Goal: Communication & Community: Answer question/provide support

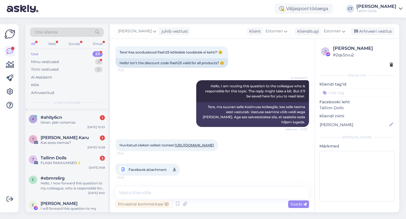
scroll to position [29, 0]
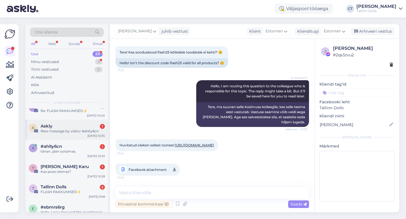
click at [78, 127] on div "Askly 1" at bounding box center [73, 126] width 64 height 5
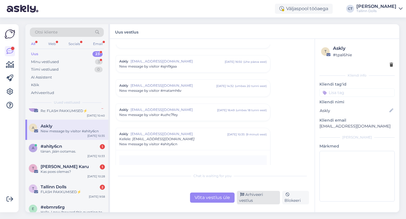
click at [256, 199] on div "Arhiveeri vestlus" at bounding box center [258, 198] width 43 height 14
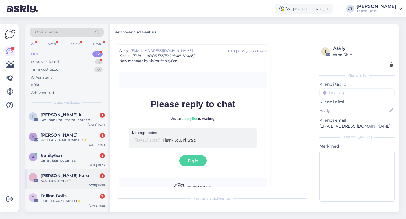
scroll to position [20, 0]
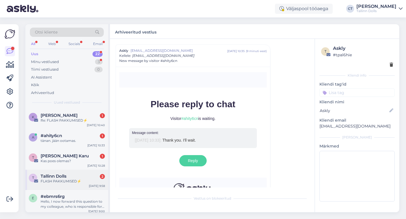
click at [74, 178] on div "Tallinn Dolls 2" at bounding box center [73, 176] width 64 height 5
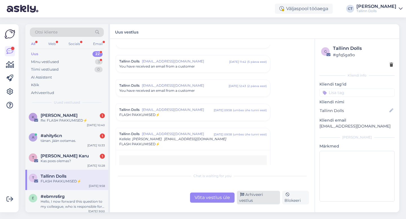
click at [252, 200] on div "Arhiveeri vestlus" at bounding box center [258, 198] width 43 height 14
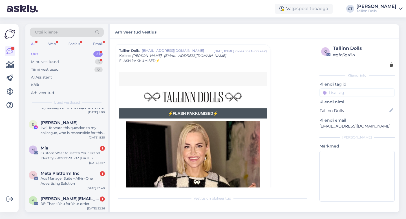
scroll to position [106, 0]
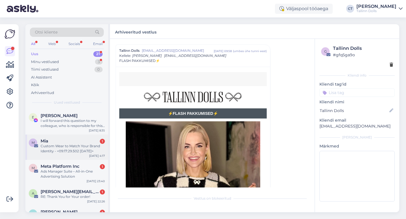
click at [68, 148] on div "Custom Wear to Match Your Brand Identity - <09:17:29.502 [DATE]>" at bounding box center [73, 149] width 64 height 10
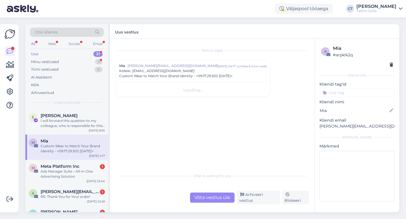
scroll to position [0, 0]
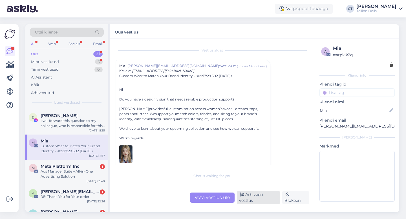
click at [252, 202] on div "Arhiveeri vestlus" at bounding box center [258, 198] width 43 height 14
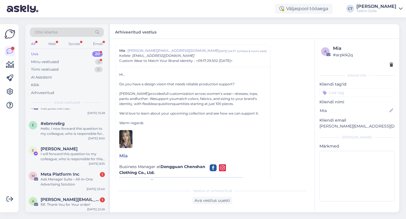
scroll to position [87, 0]
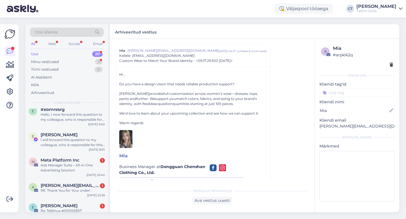
click at [86, 167] on div "Ads Manager Suite – All-in-One Advertising Solution" at bounding box center [73, 168] width 64 height 10
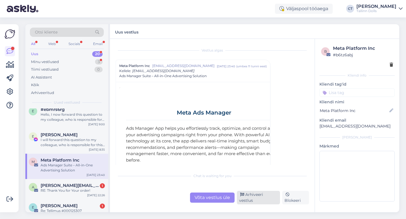
click at [265, 200] on div "Arhiveeri vestlus" at bounding box center [258, 198] width 43 height 14
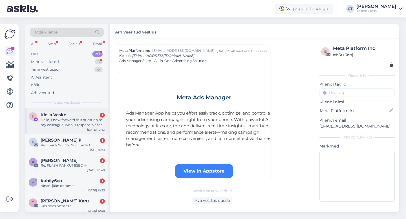
click at [65, 115] on span "Klelia Veske" at bounding box center [54, 114] width 26 height 5
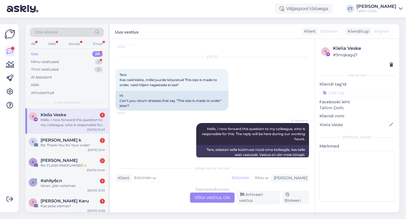
click at [210, 200] on div "Estonian to Estonian Võta vestlus üle" at bounding box center [212, 198] width 45 height 10
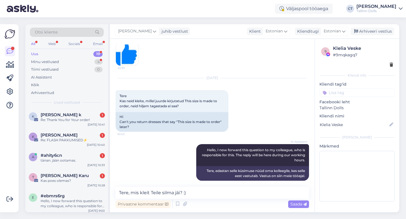
type textarea "Tere, mis kleit Teile silma jäi? :)"
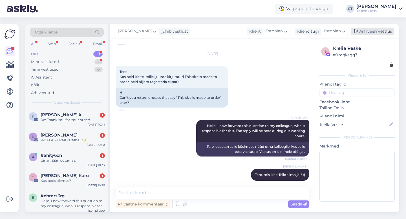
click at [384, 32] on div "Arhiveeri vestlus" at bounding box center [372, 32] width 43 height 8
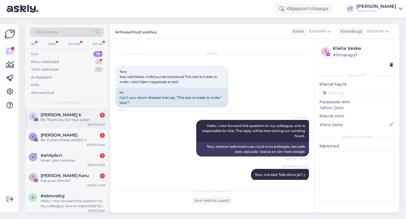
click at [64, 122] on div "Re: Thank You for Your order!" at bounding box center [73, 120] width 64 height 5
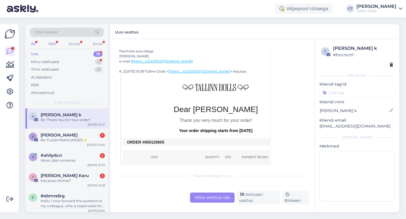
scroll to position [132, 0]
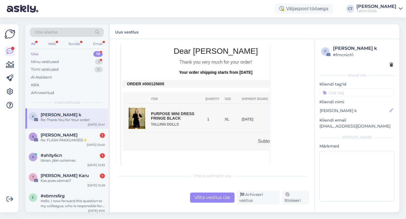
drag, startPoint x: 167, startPoint y: 84, endPoint x: 150, endPoint y: 83, distance: 17.3
click at [150, 83] on td "ORDER #000125605" at bounding box center [216, 84] width 178 height 5
copy td "0125605"
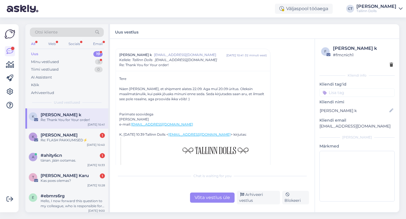
scroll to position [0, 0]
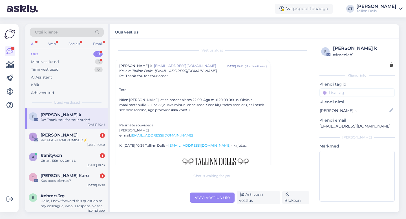
click at [207, 200] on div "Võta vestlus üle" at bounding box center [212, 198] width 45 height 10
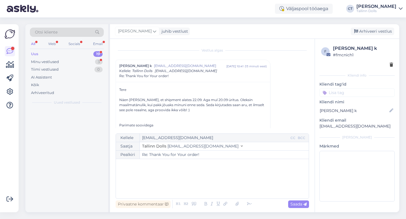
scroll to position [15, 0]
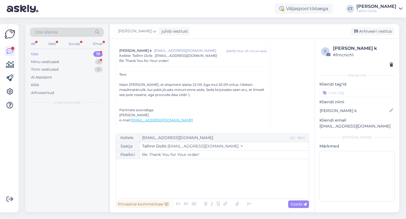
click at [208, 192] on div "﻿" at bounding box center [212, 179] width 187 height 34
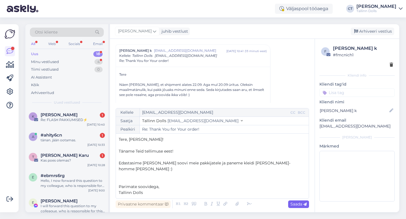
click at [300, 201] on div "Saada" at bounding box center [298, 205] width 21 height 8
type input "Re: Re: Thank You for Your order!"
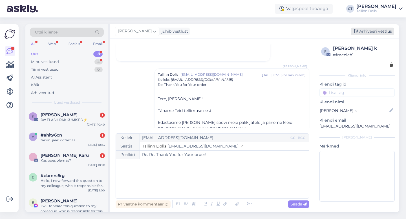
click at [383, 28] on div "Arhiveeri vestlus" at bounding box center [372, 32] width 43 height 8
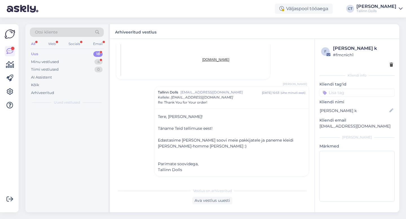
scroll to position [340, 0]
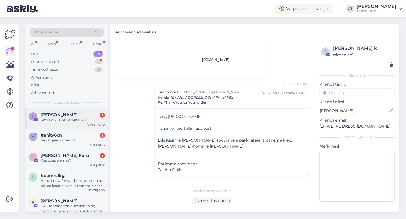
click at [71, 118] on div "Re: FLASH PAKKUMISED⚡" at bounding box center [73, 120] width 64 height 5
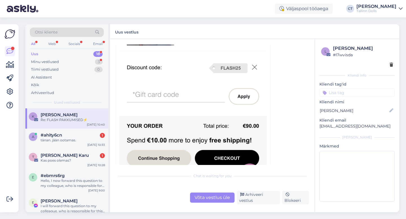
scroll to position [195, 0]
click at [210, 201] on div "Võta vestlus üle" at bounding box center [212, 198] width 45 height 10
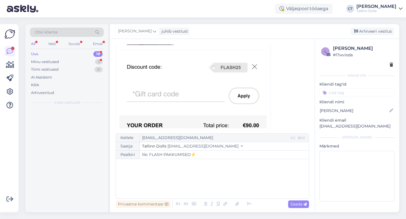
click at [213, 188] on div "﻿" at bounding box center [212, 179] width 187 height 34
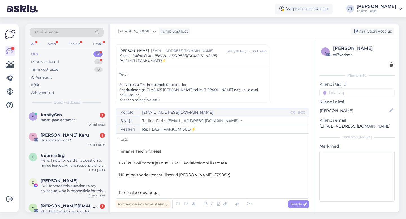
scroll to position [3, 0]
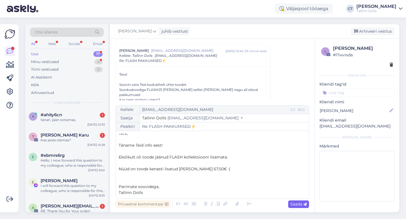
click at [302, 207] on div "Saada" at bounding box center [298, 205] width 21 height 8
type input "Re: Re: FLASH PAKKUMISED⚡"
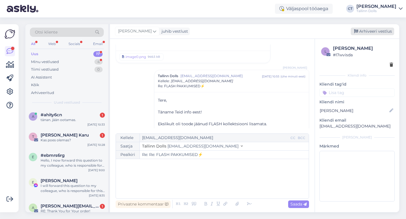
click at [380, 31] on div "Arhiveeri vestlus" at bounding box center [372, 32] width 43 height 8
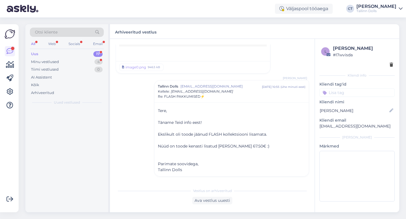
scroll to position [1988, 0]
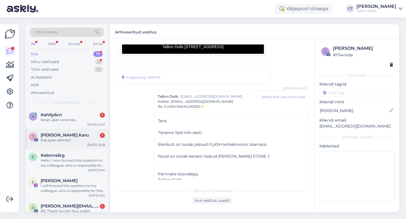
click at [67, 140] on div "Kas poes olemas?" at bounding box center [73, 140] width 64 height 5
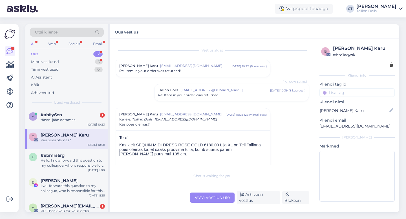
scroll to position [14, 0]
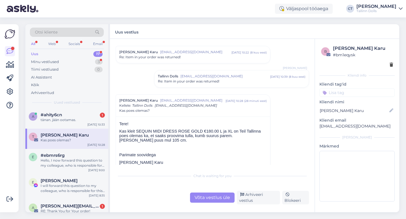
click at [209, 200] on div "Võta vestlus üle" at bounding box center [212, 198] width 45 height 10
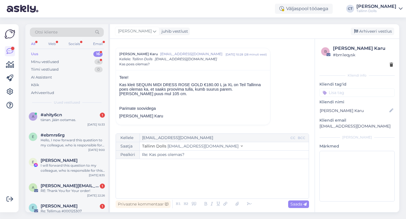
click at [208, 189] on div "﻿" at bounding box center [212, 179] width 187 height 34
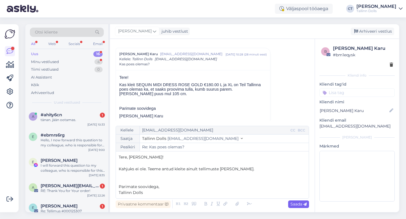
click at [295, 206] on span "Saada" at bounding box center [298, 204] width 16 height 5
type input "Re: Re: Kas poes olemas?"
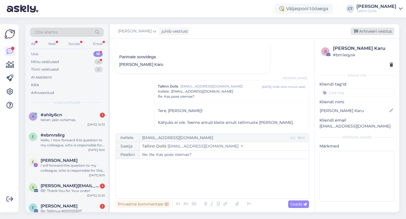
click at [384, 31] on div "Arhiveeri vestlus" at bounding box center [372, 32] width 43 height 8
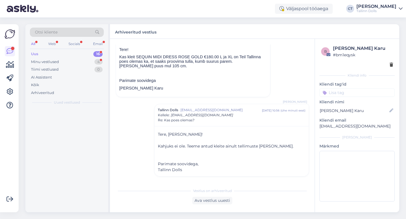
scroll to position [88, 0]
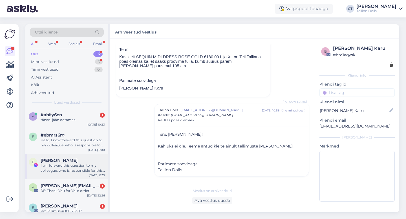
click at [59, 174] on div "E [PERSON_NAME] I will forward this question to my colleague, who is responsibl…" at bounding box center [66, 166] width 83 height 25
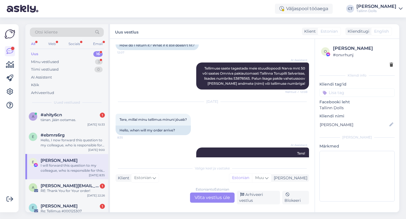
scroll to position [452, 0]
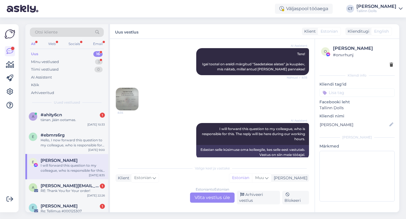
click at [125, 94] on img at bounding box center [127, 99] width 23 height 23
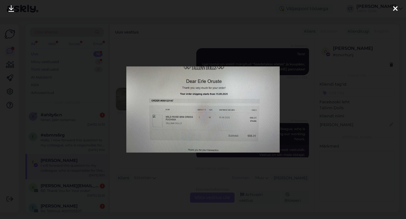
click at [394, 8] on icon at bounding box center [395, 8] width 5 height 7
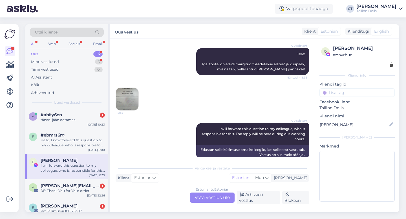
scroll to position [22, 0]
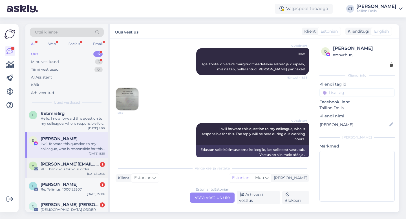
click at [84, 167] on div "RE: Thank You for Your order!" at bounding box center [73, 169] width 64 height 5
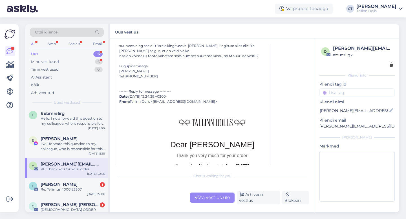
scroll to position [143, 0]
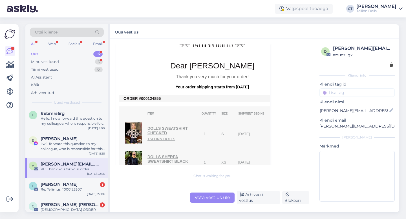
click at [211, 202] on div "Võta vestlus üle" at bounding box center [212, 198] width 45 height 10
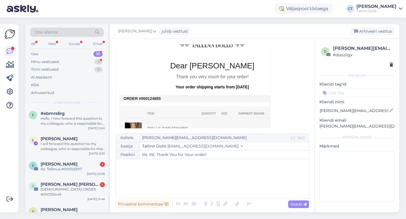
scroll to position [0, 0]
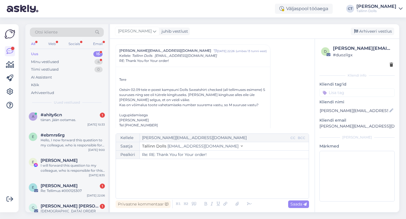
click at [215, 189] on div "﻿" at bounding box center [212, 179] width 187 height 34
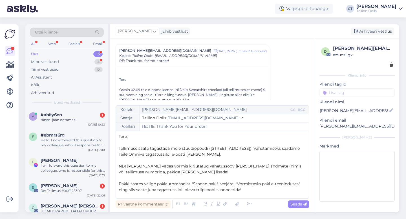
scroll to position [21, 0]
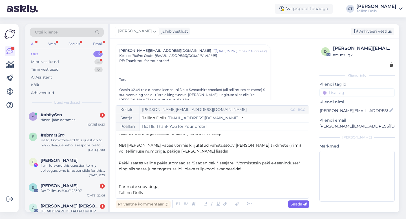
click at [298, 207] on span "Saada" at bounding box center [298, 204] width 16 height 5
type input "Re: Re: RE: Thank You for Your order!"
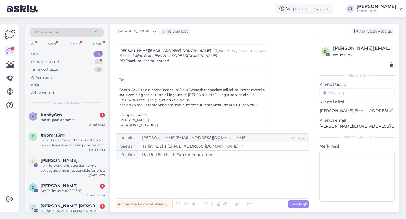
scroll to position [0, 0]
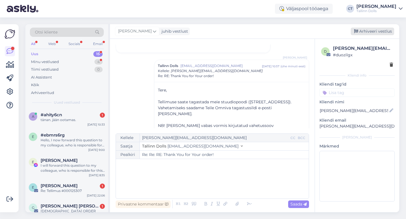
click at [377, 34] on div "Arhiveeri vestlus" at bounding box center [372, 32] width 43 height 8
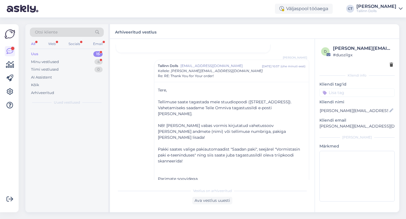
scroll to position [457, 0]
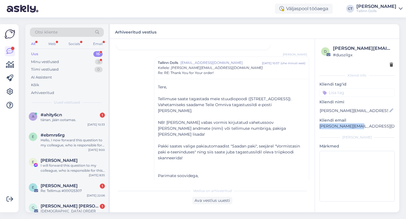
drag, startPoint x: 361, startPoint y: 127, endPoint x: 317, endPoint y: 128, distance: 43.1
click at [317, 128] on div "d [PERSON_NAME][EMAIL_ADDRESS][DOMAIN_NAME] # duozilgx Kliendi info Kliendi tag…" at bounding box center [357, 124] width 84 height 171
copy p "[PERSON_NAME][EMAIL_ADDRESS][DOMAIN_NAME]"
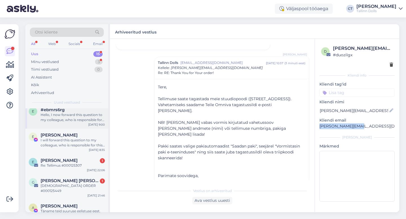
scroll to position [28, 0]
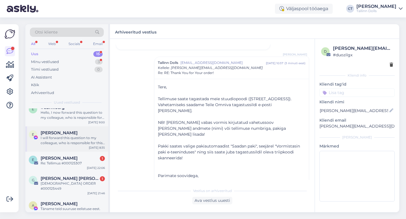
click at [68, 139] on div "I will forward this question to my colleague, who is responsible for this. The …" at bounding box center [73, 141] width 64 height 10
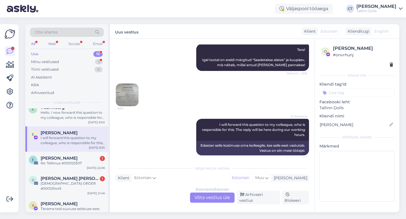
scroll to position [452, 0]
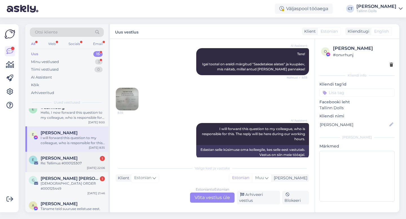
click at [57, 167] on div "E [PERSON_NAME] Õigus 1 Re: Tellimus #000125307 [DATE] 22:06" at bounding box center [66, 162] width 83 height 20
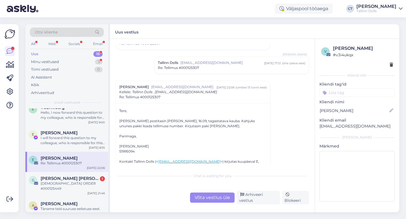
scroll to position [76, 0]
drag, startPoint x: 369, startPoint y: 127, endPoint x: 315, endPoint y: 127, distance: 53.8
click at [315, 127] on div "v Eveli Õigus # v3i4ukqx Kliendi info Kliendi tag'id zipper navy ZIPPER NAVY we…" at bounding box center [357, 124] width 84 height 171
copy p "[EMAIL_ADDRESS][DOMAIN_NAME]"
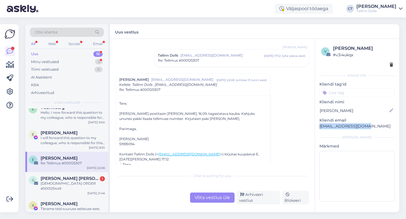
scroll to position [84, 0]
click at [214, 198] on div "Võta vestlus üle" at bounding box center [212, 198] width 45 height 10
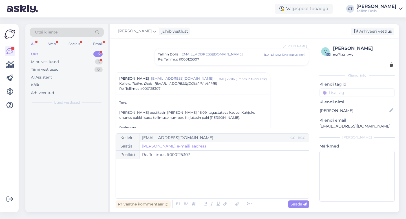
scroll to position [0, 0]
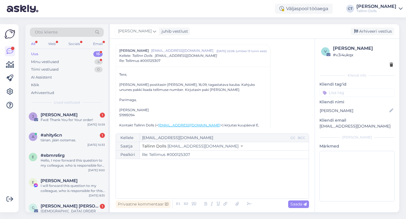
click at [215, 185] on div "﻿" at bounding box center [212, 179] width 187 height 34
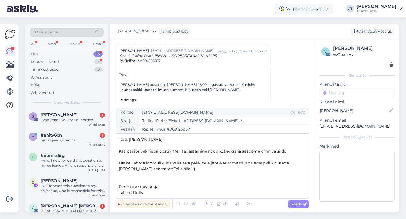
click at [244, 164] on span "Hetkel lähme loomulikult üksikutele pakkidele järele automaati, aga edaspidi ki…" at bounding box center [204, 166] width 171 height 11
click at [296, 204] on span "Saada" at bounding box center [298, 204] width 16 height 5
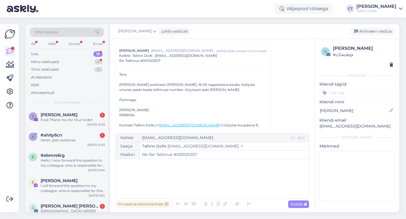
type input "Re: Tellimus #000125307"
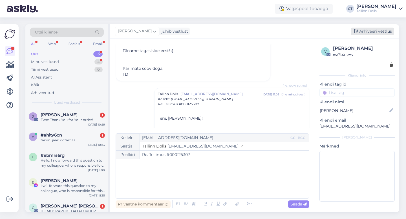
click at [375, 33] on div "Arhiveeri vestlus" at bounding box center [372, 32] width 43 height 8
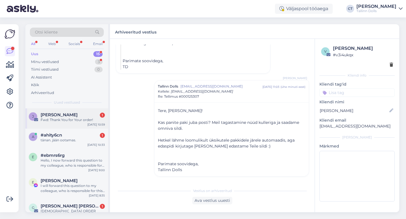
click at [77, 115] on div "[PERSON_NAME] 1" at bounding box center [73, 114] width 64 height 5
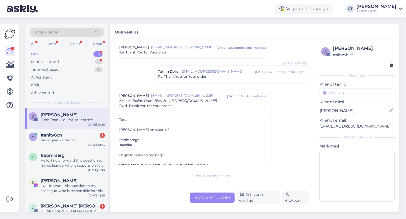
scroll to position [371, 0]
click at [192, 71] on span "[EMAIL_ADDRESS][DOMAIN_NAME]" at bounding box center [217, 71] width 75 height 5
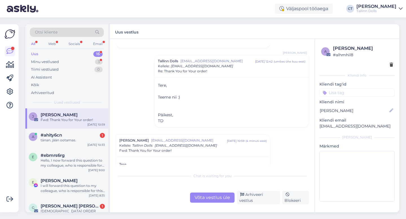
scroll to position [337, 0]
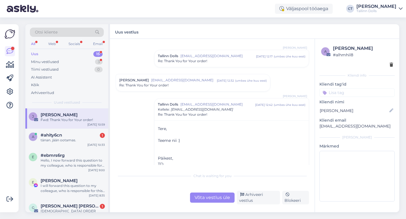
click at [192, 78] on span "[EMAIL_ADDRESS][DOMAIN_NAME]" at bounding box center [184, 80] width 66 height 5
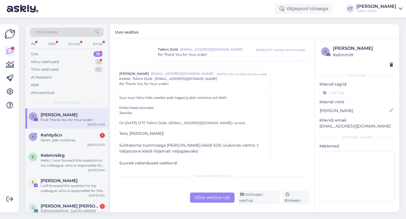
scroll to position [332, 0]
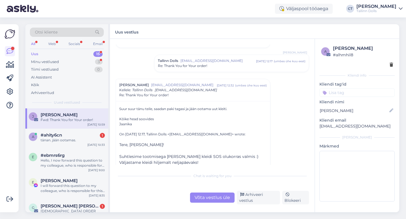
click at [199, 67] on span "Re: Thank You for Your order!" at bounding box center [182, 65] width 49 height 5
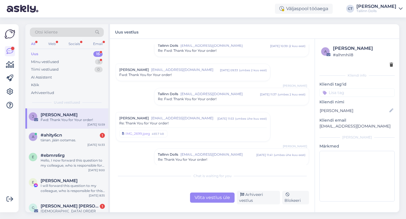
scroll to position [190, 0]
click at [159, 118] on span "[EMAIL_ADDRESS][DOMAIN_NAME]" at bounding box center [184, 118] width 66 height 5
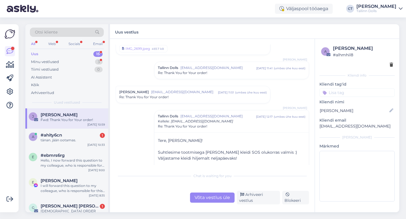
scroll to position [769, 0]
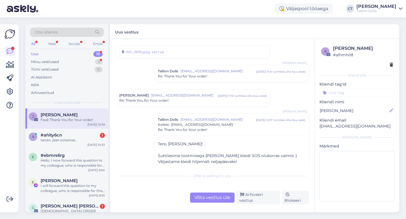
click at [188, 67] on div "Tallinn Dolls [EMAIL_ADDRESS][DOMAIN_NAME] [DATE] 11:41 ( umbes ühe kuu eest ) …" at bounding box center [231, 73] width 154 height 17
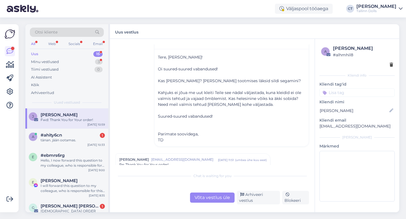
scroll to position [865, 0]
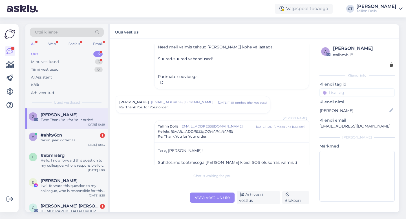
click at [185, 110] on div "[PERSON_NAME] [EMAIL_ADDRESS][DOMAIN_NAME] [DATE] 11:51 ( umbes ühe kuu eest ) …" at bounding box center [193, 104] width 154 height 17
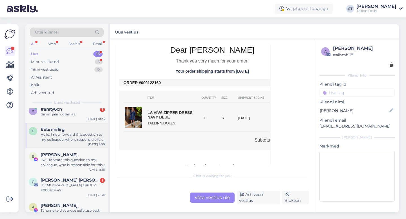
scroll to position [32, 0]
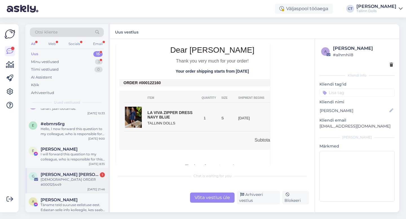
click at [72, 180] on div "[DEMOGRAPHIC_DATA] ORDER #000125449" at bounding box center [73, 182] width 64 height 10
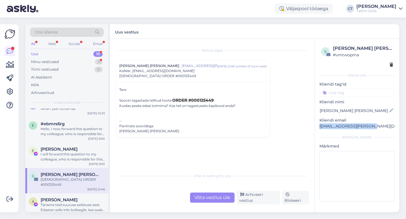
drag, startPoint x: 379, startPoint y: 128, endPoint x: 320, endPoint y: 127, distance: 59.2
click at [320, 127] on p "[EMAIL_ADDRESS][PERSON_NAME][DOMAIN_NAME]" at bounding box center [356, 126] width 75 height 6
copy p "[EMAIL_ADDRESS][PERSON_NAME][DOMAIN_NAME]"
click at [207, 203] on div "Võta vestlus üle" at bounding box center [212, 198] width 45 height 10
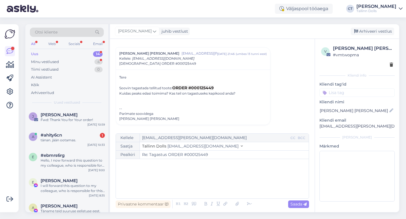
click at [211, 177] on div "﻿" at bounding box center [212, 179] width 187 height 34
click at [179, 175] on div "﻿" at bounding box center [212, 179] width 187 height 34
click at [176, 181] on div "﻿" at bounding box center [212, 179] width 187 height 34
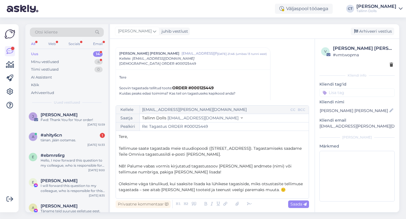
scroll to position [50, 0]
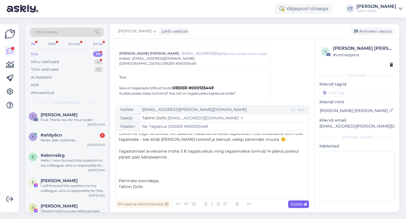
click at [294, 206] on span "Saada" at bounding box center [298, 204] width 16 height 5
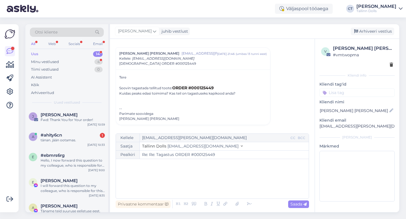
type input "Re: Tagastus ORDER #000125449"
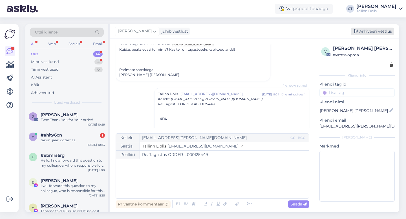
click at [377, 31] on div "Arhiveeri vestlus" at bounding box center [372, 32] width 43 height 8
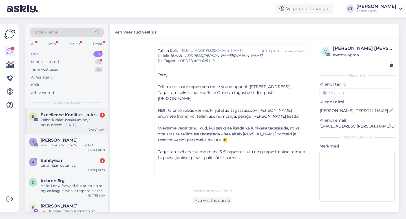
click at [87, 123] on div "Paindlik väärtuspakkumine ja tasusüsteem ([DATE])" at bounding box center [73, 123] width 64 height 10
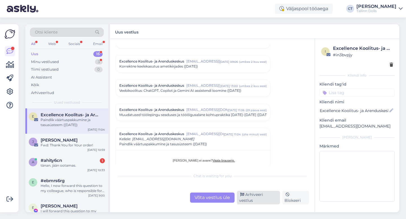
click at [264, 196] on div "Arhiveeri vestlus" at bounding box center [258, 198] width 43 height 14
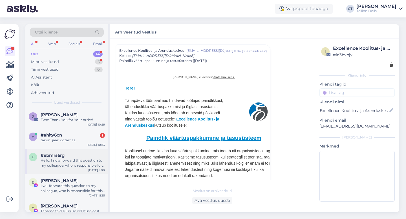
click at [80, 171] on div "e #ebmrs6rg Hello, I now forward this question to my colleague, who is responsi…" at bounding box center [66, 161] width 83 height 25
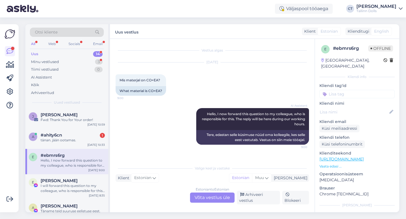
click at [210, 197] on div "Estonian to Estonian Võta vestlus üle" at bounding box center [212, 198] width 45 height 10
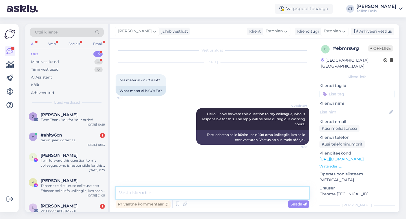
click at [213, 193] on textarea at bounding box center [212, 193] width 193 height 12
type textarea "Tere, co on cotton ehk puuvill ja ea on elastiin."
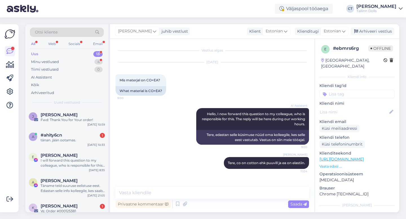
click at [371, 36] on div "[PERSON_NAME] juhib vestlust Klient [DEMOGRAPHIC_DATA] Klienditugi [DEMOGRAPHIC…" at bounding box center [254, 31] width 289 height 15
click at [371, 32] on div "Arhiveeri vestlus" at bounding box center [372, 32] width 43 height 8
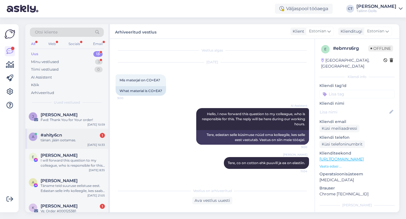
click at [74, 135] on div "#ahity6cn 1" at bounding box center [73, 135] width 64 height 5
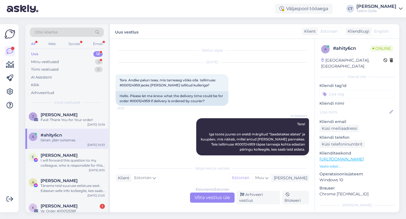
scroll to position [4, 0]
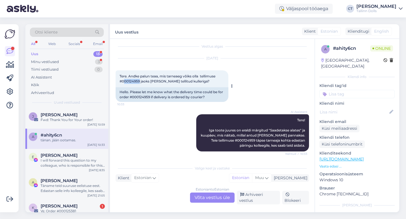
drag, startPoint x: 140, startPoint y: 81, endPoint x: 125, endPoint y: 81, distance: 15.8
click at [125, 81] on span "Tere. Andke palun teaa, mis tarneaeg võiks olla tellimuse #000124959 jaoks [PER…" at bounding box center [168, 78] width 97 height 9
copy span "00124959"
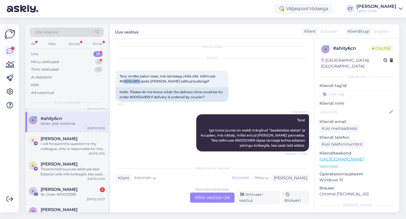
scroll to position [21, 0]
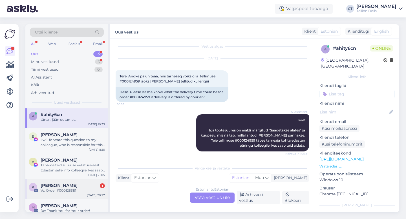
click at [54, 191] on div "Vs: Order #000125381" at bounding box center [73, 190] width 64 height 5
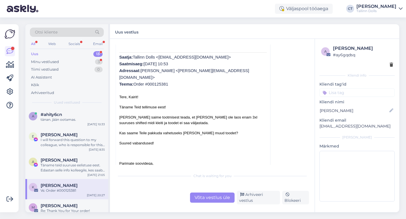
scroll to position [107, 0]
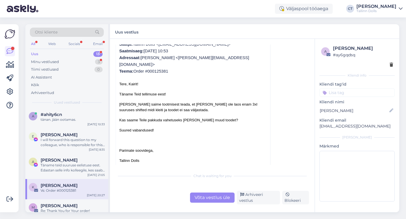
click at [210, 197] on div "Võta vestlus üle" at bounding box center [212, 198] width 45 height 10
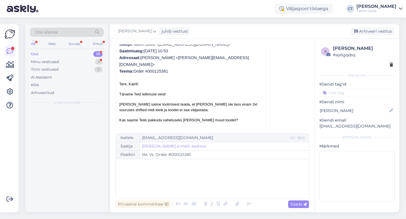
scroll to position [0, 0]
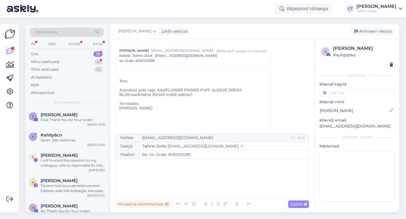
click at [216, 187] on div "﻿" at bounding box center [212, 179] width 187 height 34
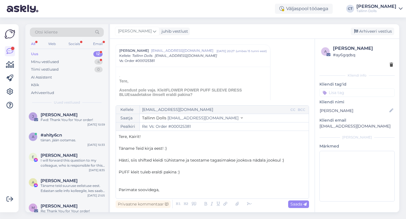
scroll to position [3, 0]
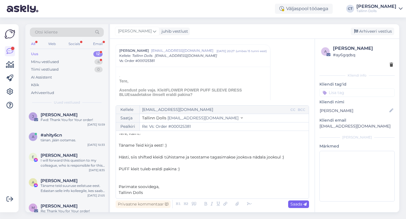
click at [296, 204] on span "Saada" at bounding box center [298, 204] width 16 height 5
type input "Re: Re: Vs: Order #000125381"
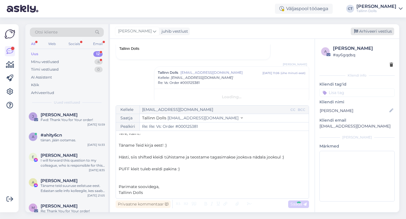
scroll to position [0, 0]
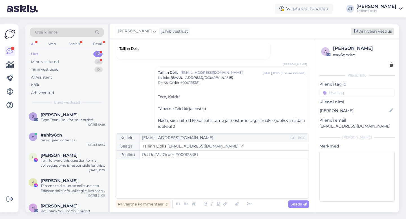
click at [377, 32] on div "Arhiveeri vestlus" at bounding box center [372, 32] width 43 height 8
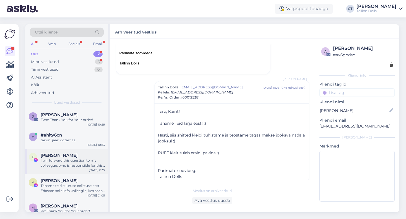
scroll to position [4, 0]
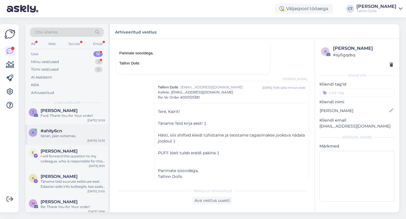
click at [82, 131] on div "#ahity6cn" at bounding box center [73, 131] width 64 height 5
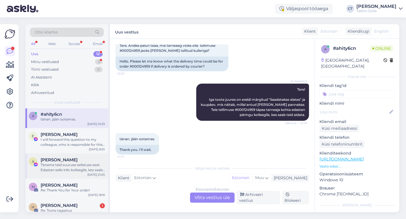
scroll to position [22, 0]
click at [65, 165] on div "Täname teid suuruse eelistuse eest. Edastan selle info kolleegile, kes saab kon…" at bounding box center [73, 167] width 64 height 10
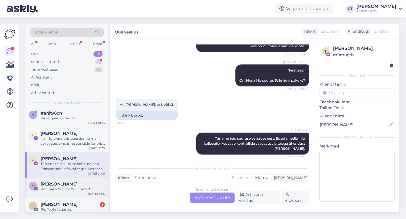
scroll to position [44, 0]
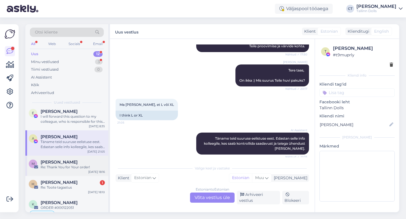
click at [76, 167] on div "Re: Thank You for Your order!" at bounding box center [73, 167] width 64 height 5
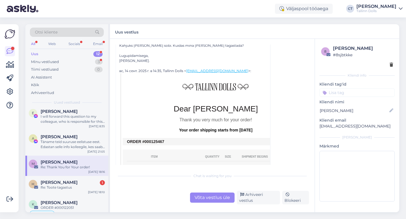
scroll to position [130, 0]
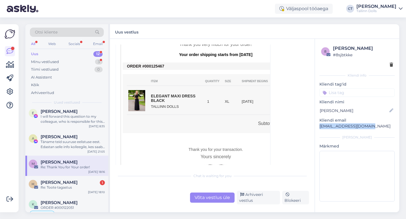
drag, startPoint x: 372, startPoint y: 127, endPoint x: 321, endPoint y: 125, distance: 51.9
click at [321, 125] on p "[EMAIL_ADDRESS][DOMAIN_NAME]" at bounding box center [356, 126] width 75 height 6
copy p "[EMAIL_ADDRESS][DOMAIN_NAME]"
click at [202, 200] on div "Võta vestlus üle" at bounding box center [212, 198] width 45 height 10
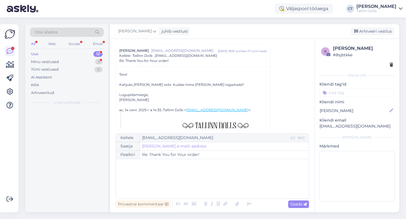
scroll to position [0, 0]
click at [203, 182] on div "﻿" at bounding box center [212, 179] width 187 height 34
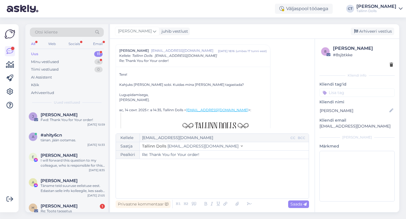
click at [168, 181] on div "﻿" at bounding box center [212, 179] width 187 height 34
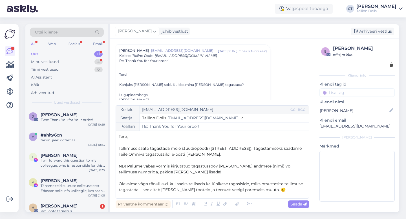
scroll to position [50, 0]
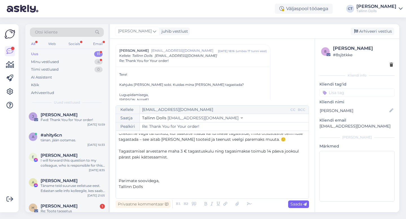
click at [303, 207] on div "Saada" at bounding box center [298, 205] width 21 height 8
type input "Re: Thank You for Your order!"
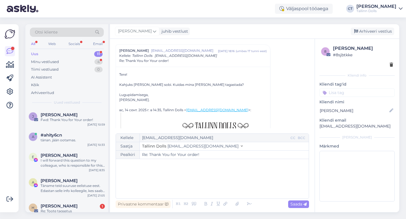
scroll to position [0, 0]
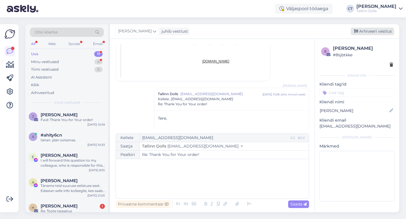
click at [377, 34] on div "Arhiveeri vestlus" at bounding box center [372, 32] width 43 height 8
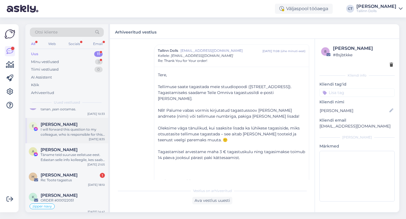
scroll to position [43, 0]
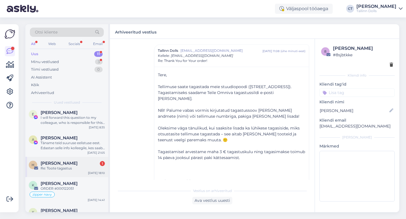
click at [69, 169] on div "Re: Toote tagastus" at bounding box center [73, 168] width 64 height 5
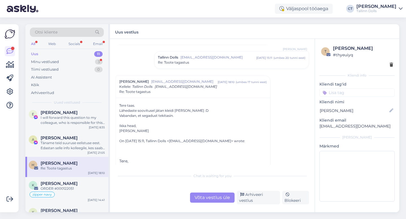
scroll to position [32, 0]
click at [211, 198] on div "Võta vestlus üle" at bounding box center [212, 198] width 45 height 10
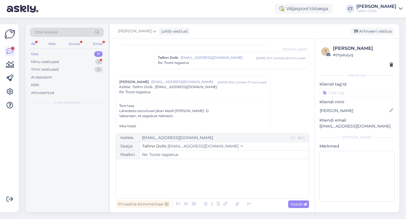
scroll to position [0, 0]
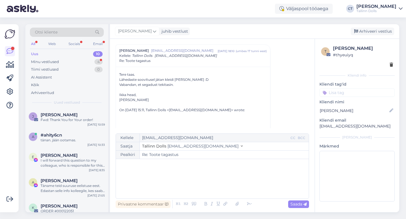
click at [214, 185] on div "﻿" at bounding box center [212, 179] width 187 height 34
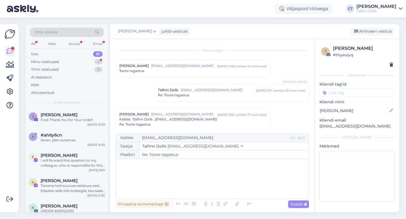
click at [217, 93] on div "Re: Toote tagastus" at bounding box center [231, 95] width 147 height 5
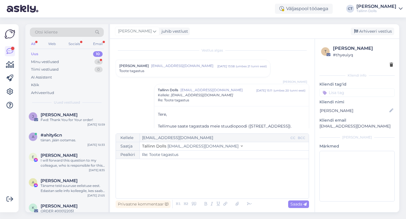
click at [205, 72] on div "Toote tagastus" at bounding box center [192, 71] width 147 height 5
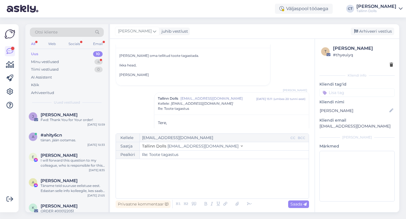
scroll to position [52, 0]
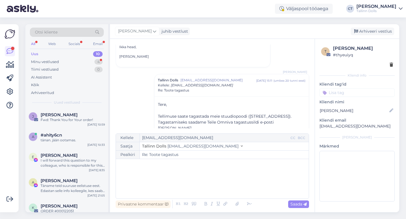
click at [212, 180] on div "﻿" at bounding box center [212, 179] width 187 height 34
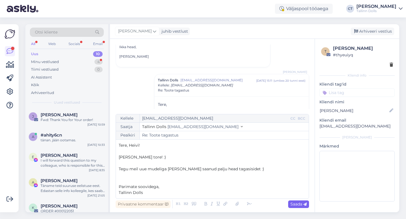
click at [300, 205] on span "Saada" at bounding box center [298, 204] width 16 height 5
type input "Re: Re: Toote tagastus"
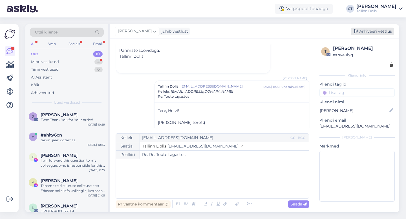
click at [382, 32] on div "Arhiveeri vestlus" at bounding box center [372, 32] width 43 height 8
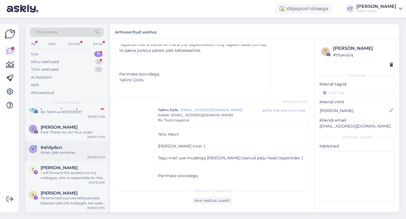
scroll to position [0, 0]
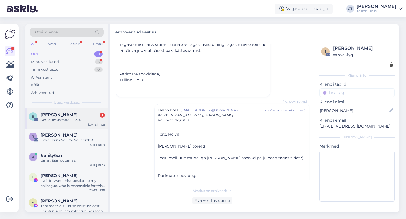
click at [73, 112] on div "E [PERSON_NAME] Õigus 1 Re: Tellimus #000125307 [DATE] 11:08" at bounding box center [66, 119] width 83 height 20
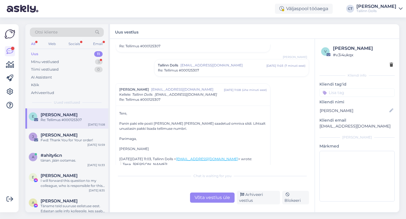
scroll to position [127, 0]
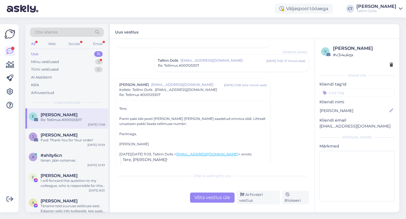
click at [209, 199] on div "Võta vestlus üle" at bounding box center [212, 198] width 45 height 10
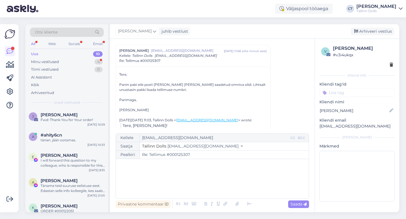
click at [213, 182] on div "﻿" at bounding box center [212, 179] width 187 height 34
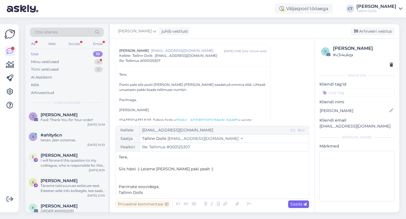
click at [295, 205] on span "Saada" at bounding box center [298, 204] width 16 height 5
type input "Re: Tellimus #000125307"
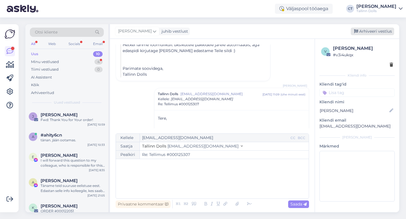
click at [372, 33] on div "Arhiveeri vestlus" at bounding box center [372, 32] width 43 height 8
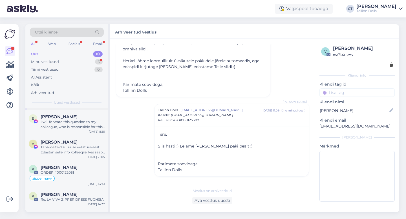
scroll to position [0, 0]
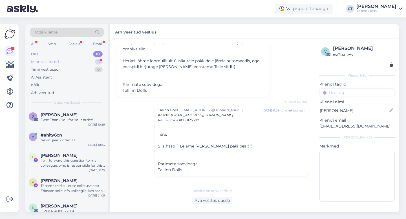
click at [56, 63] on div "Minu vestlused" at bounding box center [45, 62] width 28 height 6
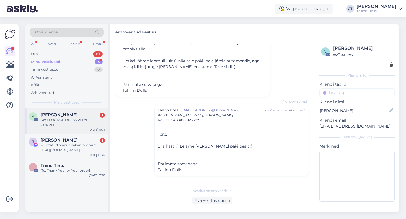
click at [67, 117] on span "[PERSON_NAME]" at bounding box center [59, 114] width 37 height 5
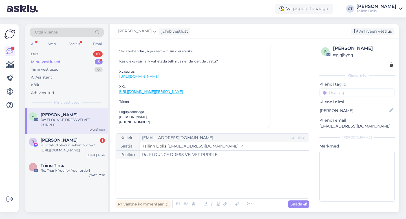
scroll to position [130, 0]
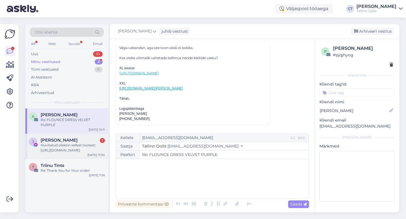
click at [74, 145] on div "Huvitatud oleksin sellest tootest: [URL][DOMAIN_NAME]" at bounding box center [73, 148] width 64 height 10
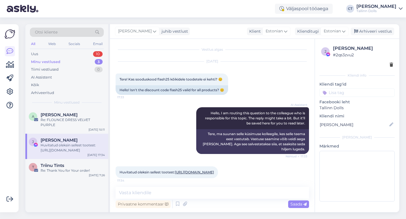
scroll to position [43, 0]
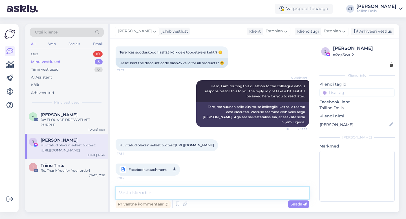
click at [163, 189] on textarea at bounding box center [212, 193] width 193 height 12
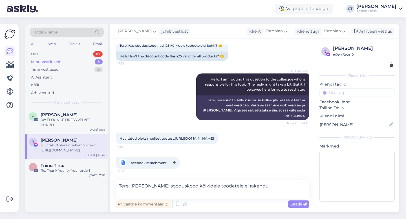
click at [175, 138] on link "[URL][DOMAIN_NAME]" at bounding box center [194, 138] width 39 height 4
click at [160, 195] on textarea "Tere, [PERSON_NAME] sooduskood kõikidele toodetele ei rakendu." at bounding box center [212, 189] width 193 height 19
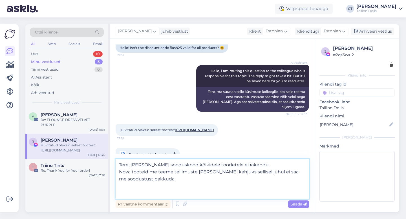
click at [182, 189] on textarea "Tere, [PERSON_NAME] sooduskood kõikidele toodetele ei rakendu. Nova tooteid me …" at bounding box center [212, 179] width 193 height 40
paste textarea "[URL][DOMAIN_NAME]"
type textarea "Tere, [PERSON_NAME] sooduskood kõikidele toodetele ei rakendu. Nova tooteid me …"
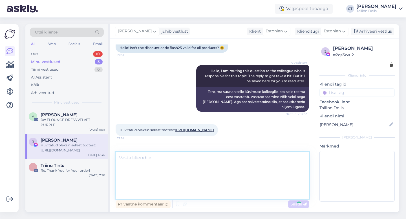
scroll to position [115, 0]
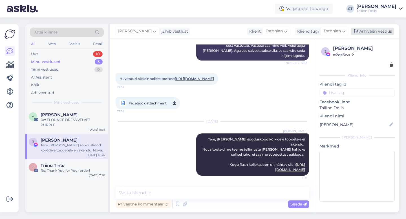
click at [367, 30] on div "Arhiveeri vestlus" at bounding box center [372, 32] width 43 height 8
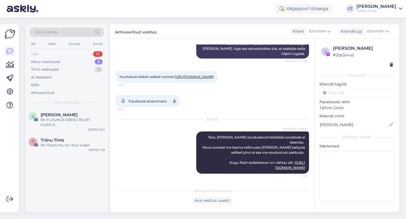
click at [47, 52] on div "Uus 10" at bounding box center [67, 54] width 74 height 8
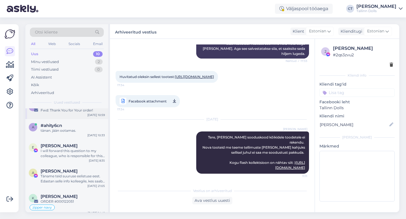
scroll to position [0, 0]
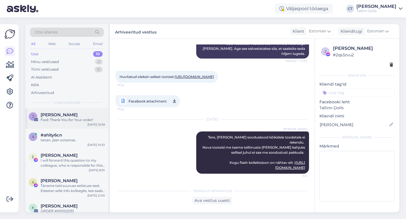
click at [67, 120] on div "Fwd: Thank You for Your order!" at bounding box center [73, 120] width 64 height 5
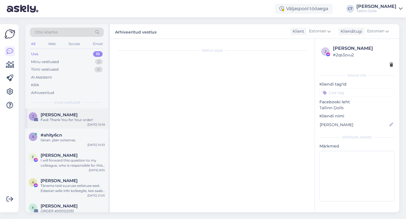
scroll to position [346, 0]
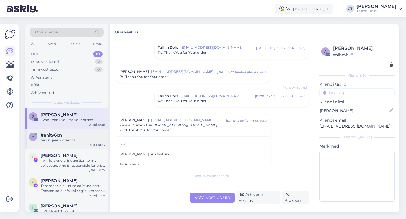
click at [64, 136] on div "#ahity6cn" at bounding box center [73, 135] width 64 height 5
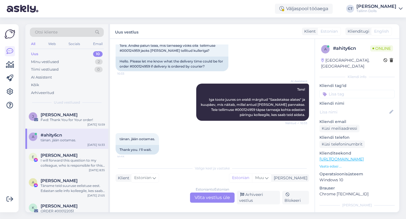
scroll to position [15, 0]
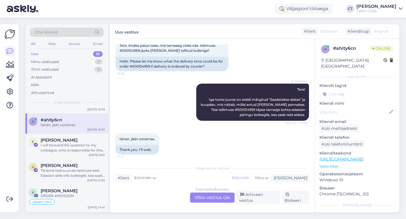
click at [82, 143] on div "I will forward this question to my colleague, who is responsible for this. The …" at bounding box center [73, 148] width 64 height 10
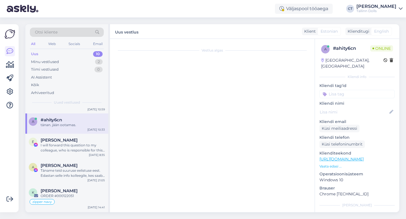
scroll to position [0, 0]
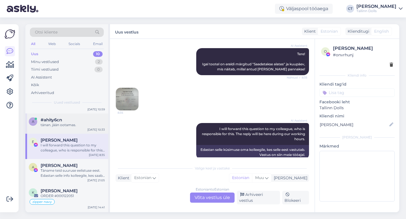
click at [83, 125] on div "tänan. jään ootamas." at bounding box center [73, 125] width 64 height 5
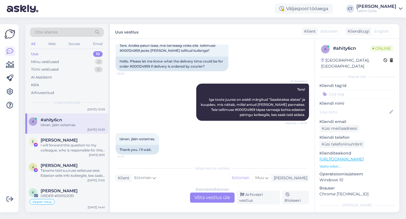
click at [218, 196] on div "Estonian to Estonian Võta vestlus üle" at bounding box center [212, 198] width 45 height 10
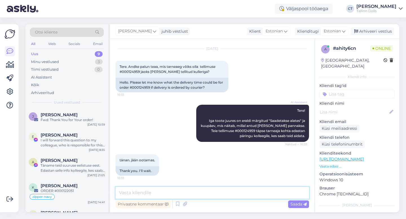
click at [218, 191] on textarea at bounding box center [212, 193] width 193 height 12
click at [162, 184] on div "Vestlus algas [DATE] Tere. Andke palun teaa, mis tarneaeg võiks olla tellimuse …" at bounding box center [212, 126] width 205 height 174
click at [162, 190] on textarea at bounding box center [212, 193] width 193 height 12
paste textarea "Tere, Täname Teid tellimuse eest! 🙂 [PERSON_NAME] jõudis meieni väikse viivtuse…"
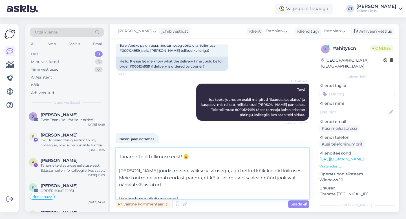
scroll to position [17, 0]
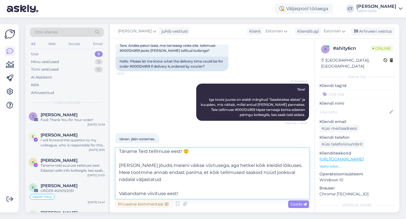
drag, startPoint x: 171, startPoint y: 181, endPoint x: 265, endPoint y: 173, distance: 94.2
click at [265, 173] on textarea "Tere, Täname Teid tellimuse eest! 🙂 [PERSON_NAME] jõudis meieni väikse viivtuse…" at bounding box center [212, 173] width 193 height 51
type textarea "Tere, Täname Teid tellimuse eest! 🙂 [PERSON_NAME] jõudis meieni väikse viivtuse…"
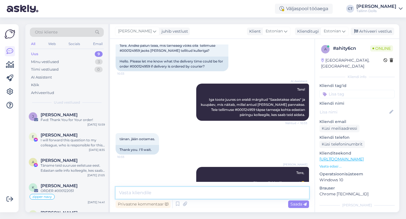
scroll to position [0, 0]
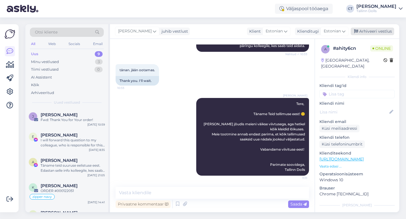
click at [380, 30] on div "Arhiveeri vestlus" at bounding box center [372, 32] width 43 height 8
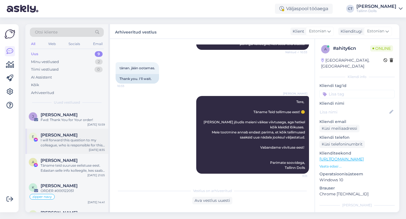
scroll to position [10, 0]
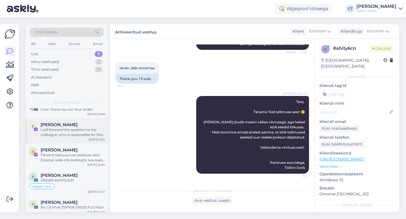
click at [69, 142] on div "E [PERSON_NAME] I will forward this question to my colleague, who is responsibl…" at bounding box center [66, 130] width 83 height 25
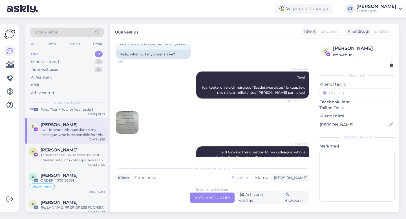
scroll to position [452, 0]
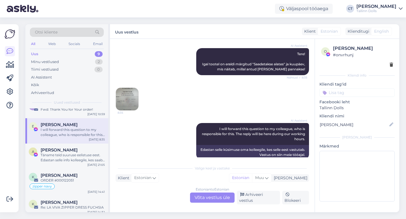
click at [127, 91] on img at bounding box center [127, 99] width 23 height 23
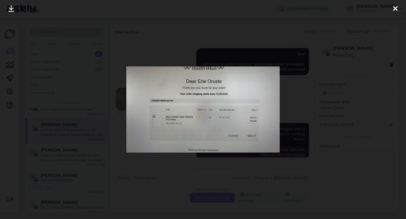
click at [395, 7] on icon at bounding box center [395, 8] width 5 height 7
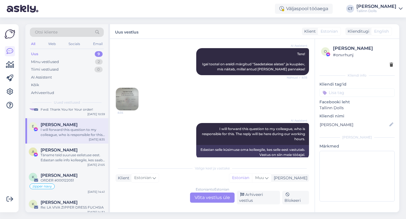
click at [222, 195] on div "Estonian to Estonian Võta vestlus üle" at bounding box center [212, 198] width 45 height 10
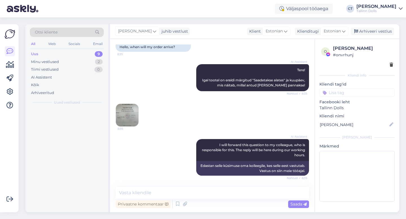
scroll to position [0, 0]
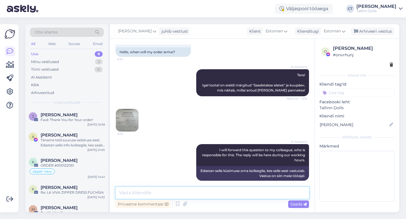
click at [222, 191] on textarea at bounding box center [212, 193] width 193 height 12
paste textarea "Tere, Täname Teid tellimuse eest! 🙂 [PERSON_NAME] jõudis meieni väikse viivtuse…"
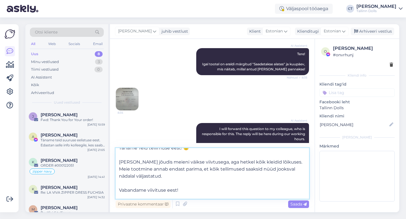
scroll to position [17, 0]
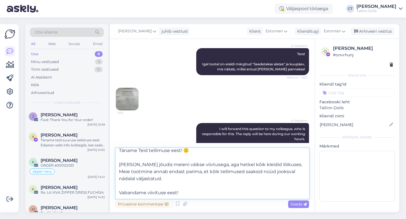
drag, startPoint x: 193, startPoint y: 181, endPoint x: 277, endPoint y: 169, distance: 83.9
click at [277, 169] on textarea "Tere, Täname Teid tellimuse eest! 🙂 [PERSON_NAME] jõudis meieni väikse viivtuse…" at bounding box center [212, 173] width 193 height 51
type textarea "Tere, Täname Teid tellimuse eest! 🙂 [PERSON_NAME] jõudis meieni väikse viivtuse…"
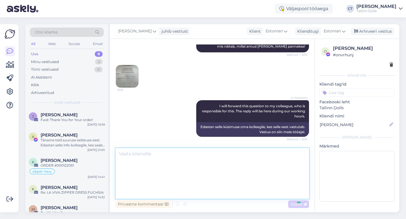
scroll to position [0, 0]
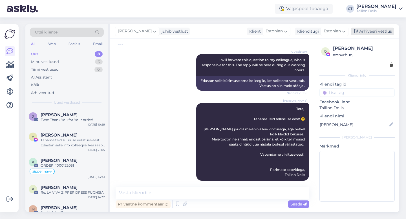
click at [378, 33] on div "Arhiveeri vestlus" at bounding box center [372, 32] width 43 height 8
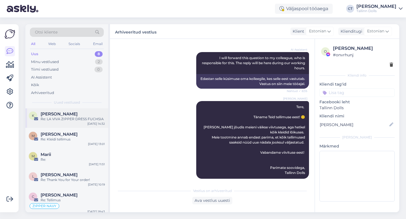
scroll to position [77, 0]
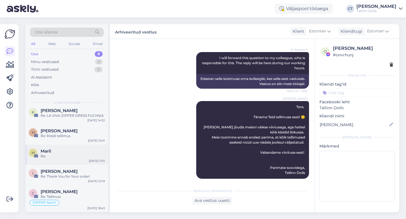
click at [67, 155] on div "Re:" at bounding box center [73, 156] width 64 height 5
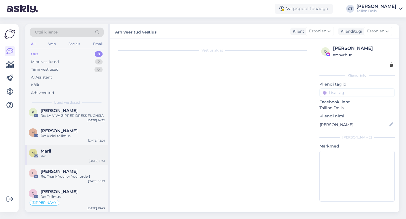
scroll to position [0, 0]
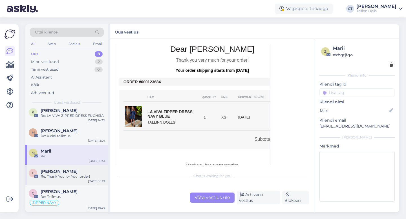
click at [73, 177] on div "Re: Thank You for Your order!" at bounding box center [73, 176] width 64 height 5
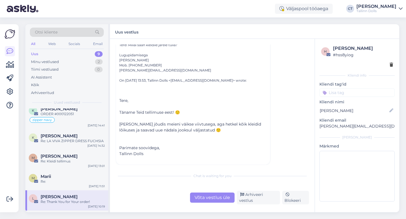
click at [44, 51] on div "Uus 9" at bounding box center [67, 54] width 74 height 8
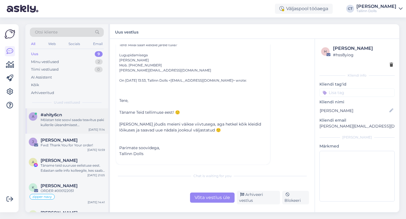
click at [72, 123] on div "Mõistan teie soovi saada teavitus paki kullerile üleandmisest [PERSON_NAME] [PE…" at bounding box center [73, 123] width 64 height 10
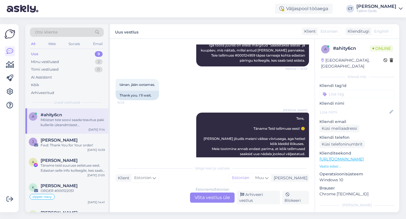
scroll to position [224, 0]
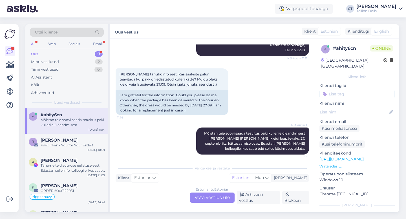
click at [216, 199] on div "Estonian to Estonian Võta vestlus üle" at bounding box center [212, 198] width 45 height 10
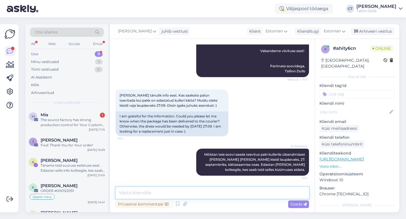
click at [215, 194] on textarea at bounding box center [212, 193] width 193 height 12
type textarea "Kahjuks 100% lubada ei julge :("
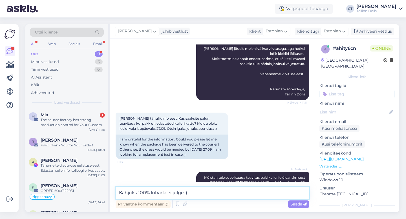
scroll to position [180, 0]
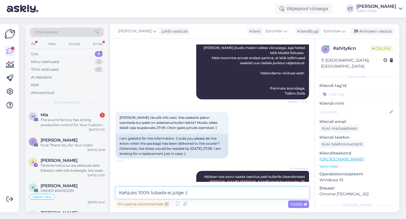
click at [201, 195] on textarea "Kahjuks 100% lubada ei julge :(" at bounding box center [212, 193] width 193 height 12
type textarea "Kas sobib, et kirjutate meile nädala alguses uuesti [PERSON_NAME], siis täpsema…"
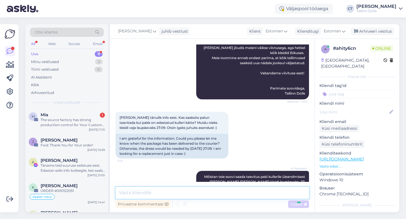
scroll to position [232, 0]
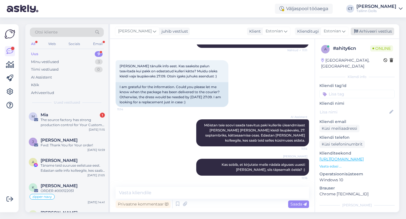
click at [378, 30] on div "Arhiveeri vestlus" at bounding box center [372, 32] width 43 height 8
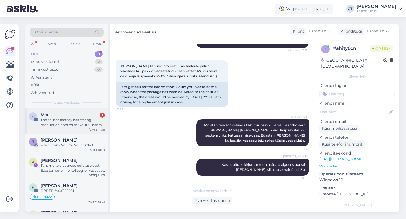
click at [64, 121] on div "The source factory has strong production control for Your Custom Clothing - <16…" at bounding box center [73, 123] width 64 height 10
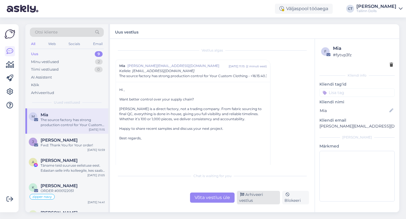
click at [257, 197] on div "Arhiveeri vestlus" at bounding box center [258, 198] width 43 height 14
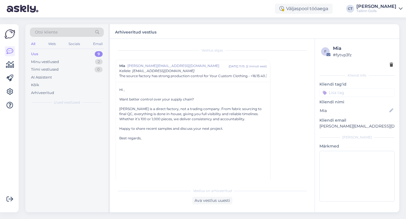
scroll to position [15, 0]
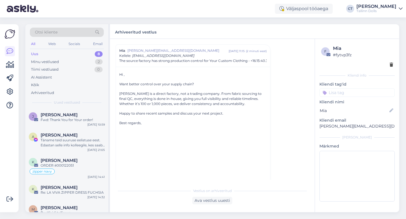
click at [48, 54] on div "Uus 8" at bounding box center [67, 54] width 74 height 8
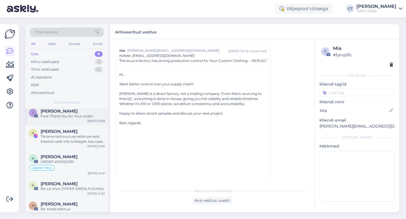
scroll to position [0, 0]
